Goal: Entertainment & Leisure: Consume media (video, audio)

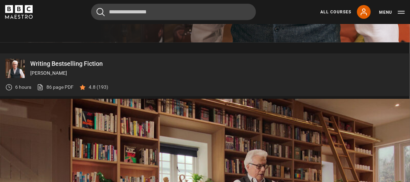
scroll to position [275, 0]
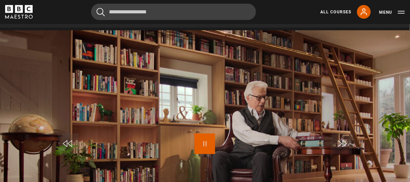
click at [194, 134] on span "Video Player" at bounding box center [204, 144] width 21 height 21
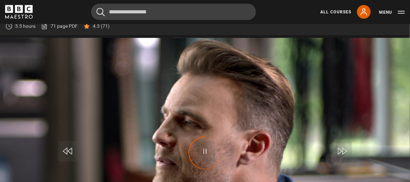
scroll to position [275, 0]
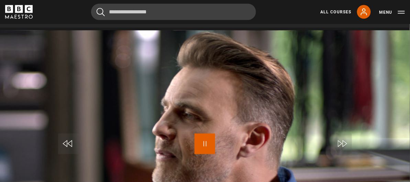
click at [194, 134] on span "Video Player" at bounding box center [204, 144] width 21 height 21
click at [335, 12] on link "All Courses" at bounding box center [335, 12] width 31 height 6
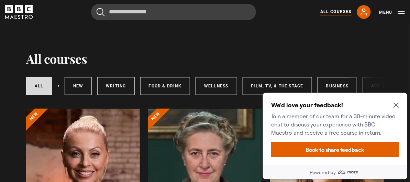
click at [395, 106] on icon "Close Maze Prompt" at bounding box center [395, 104] width 5 height 5
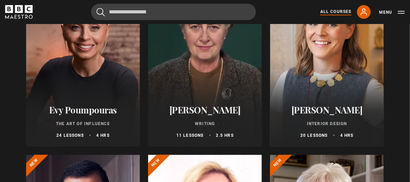
scroll to position [137, 0]
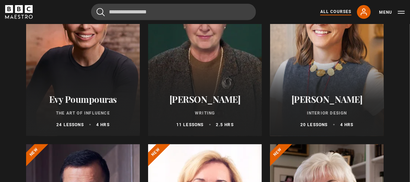
click at [211, 104] on h2 "[PERSON_NAME]" at bounding box center [204, 99] width 97 height 11
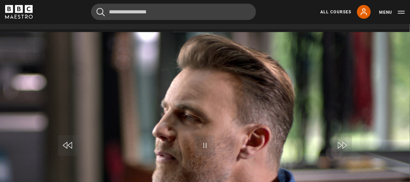
scroll to position [275, 0]
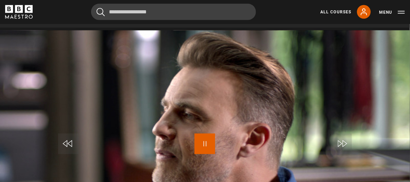
click at [194, 134] on span "Video Player" at bounding box center [204, 144] width 21 height 21
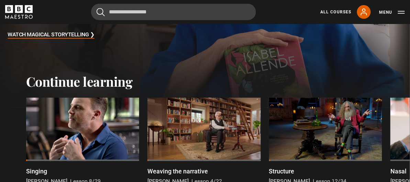
scroll to position [206, 0]
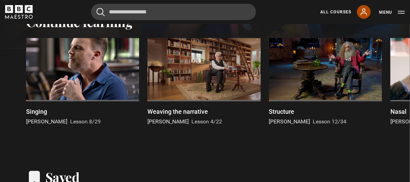
click at [361, 13] on icon at bounding box center [363, 12] width 5 height 6
click at [365, 11] on icon at bounding box center [363, 12] width 5 height 6
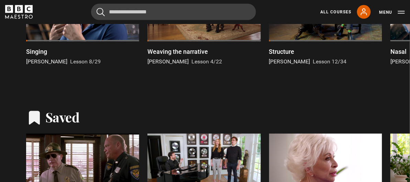
scroll to position [309, 0]
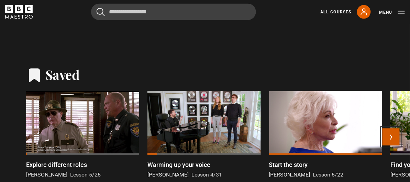
click at [394, 129] on button "Next" at bounding box center [390, 137] width 17 height 17
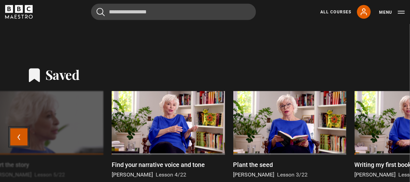
click at [12, 129] on button "Previous" at bounding box center [18, 137] width 17 height 17
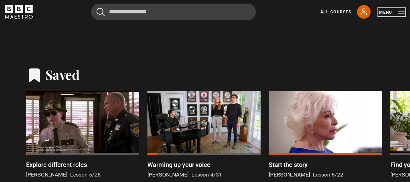
click at [385, 11] on button "Menu" at bounding box center [392, 12] width 26 height 7
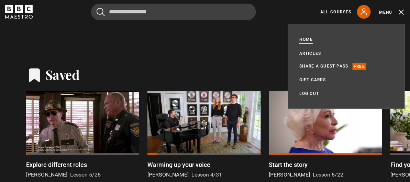
click at [308, 39] on link "Home" at bounding box center [306, 40] width 14 height 8
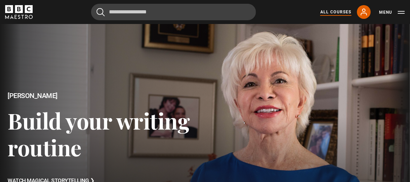
click at [332, 12] on link "All Courses" at bounding box center [335, 12] width 31 height 6
